Goal: Transaction & Acquisition: Book appointment/travel/reservation

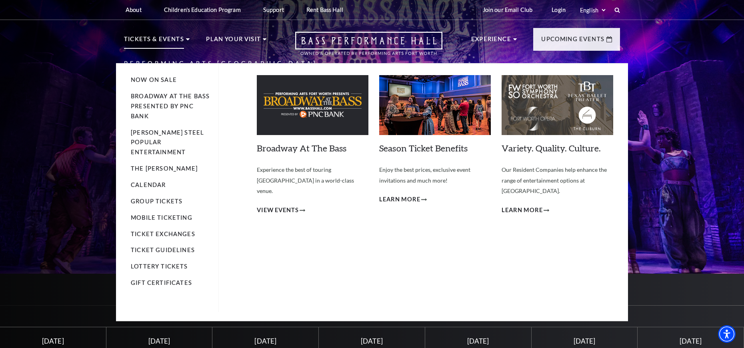
click at [328, 118] on img at bounding box center [313, 105] width 112 height 60
click at [289, 206] on span "View Events" at bounding box center [278, 211] width 42 height 10
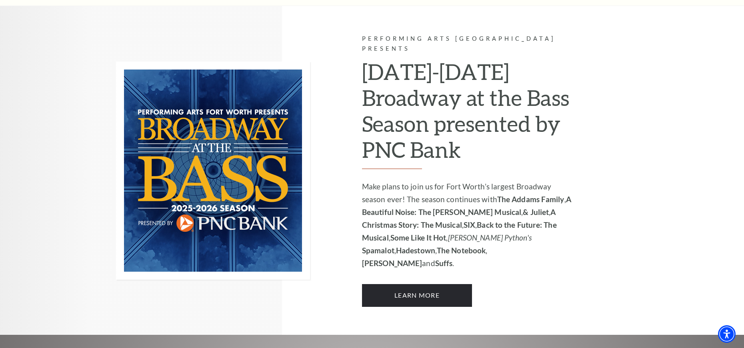
scroll to position [533, 0]
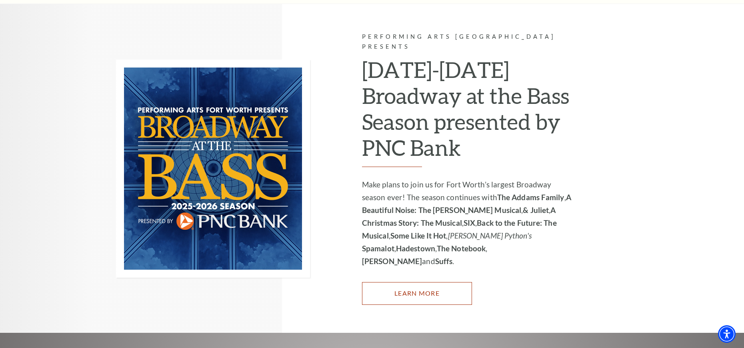
click at [416, 282] on link "Learn More" at bounding box center [417, 293] width 110 height 22
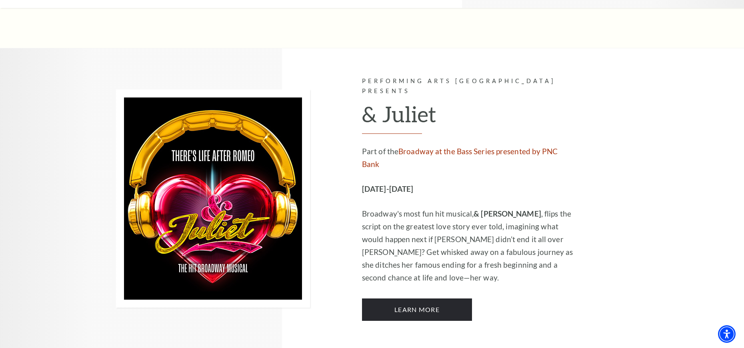
scroll to position [1760, 0]
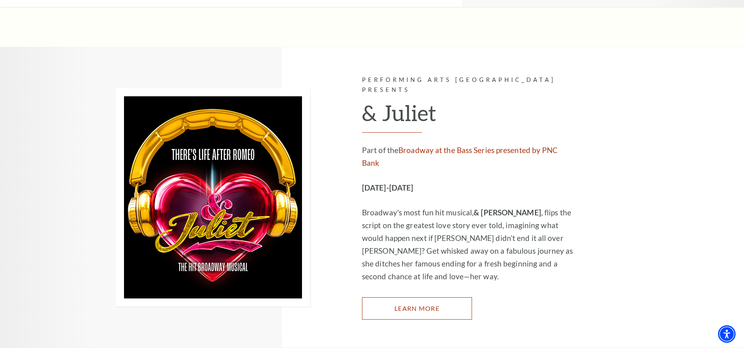
click at [427, 298] on link "Learn More" at bounding box center [417, 309] width 110 height 22
